Goal: Task Accomplishment & Management: Use online tool/utility

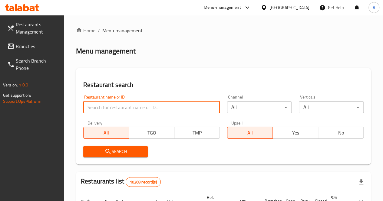
click at [139, 103] on input "search" at bounding box center [151, 107] width 136 height 12
type input "eqtibaas"
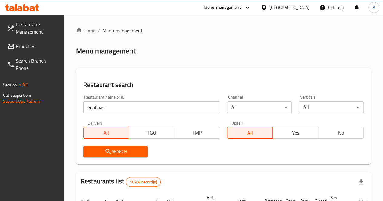
click at [121, 150] on span "Search" at bounding box center [115, 152] width 55 height 8
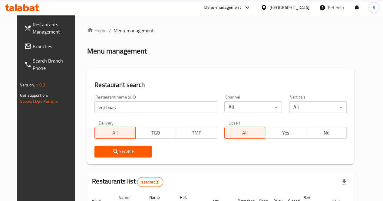
scroll to position [64, 0]
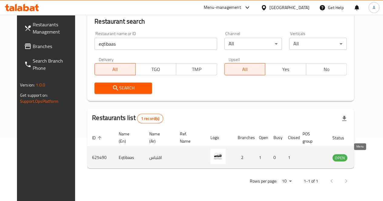
click at [364, 154] on icon "enhanced table" at bounding box center [367, 157] width 7 height 7
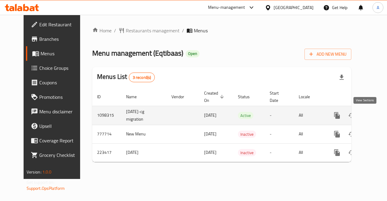
click at [378, 116] on icon "enhanced table" at bounding box center [380, 115] width 5 height 5
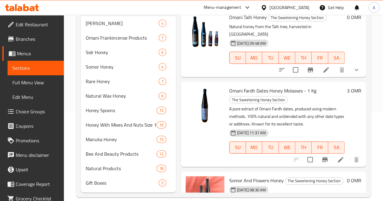
scroll to position [90, 0]
